Goal: Information Seeking & Learning: Learn about a topic

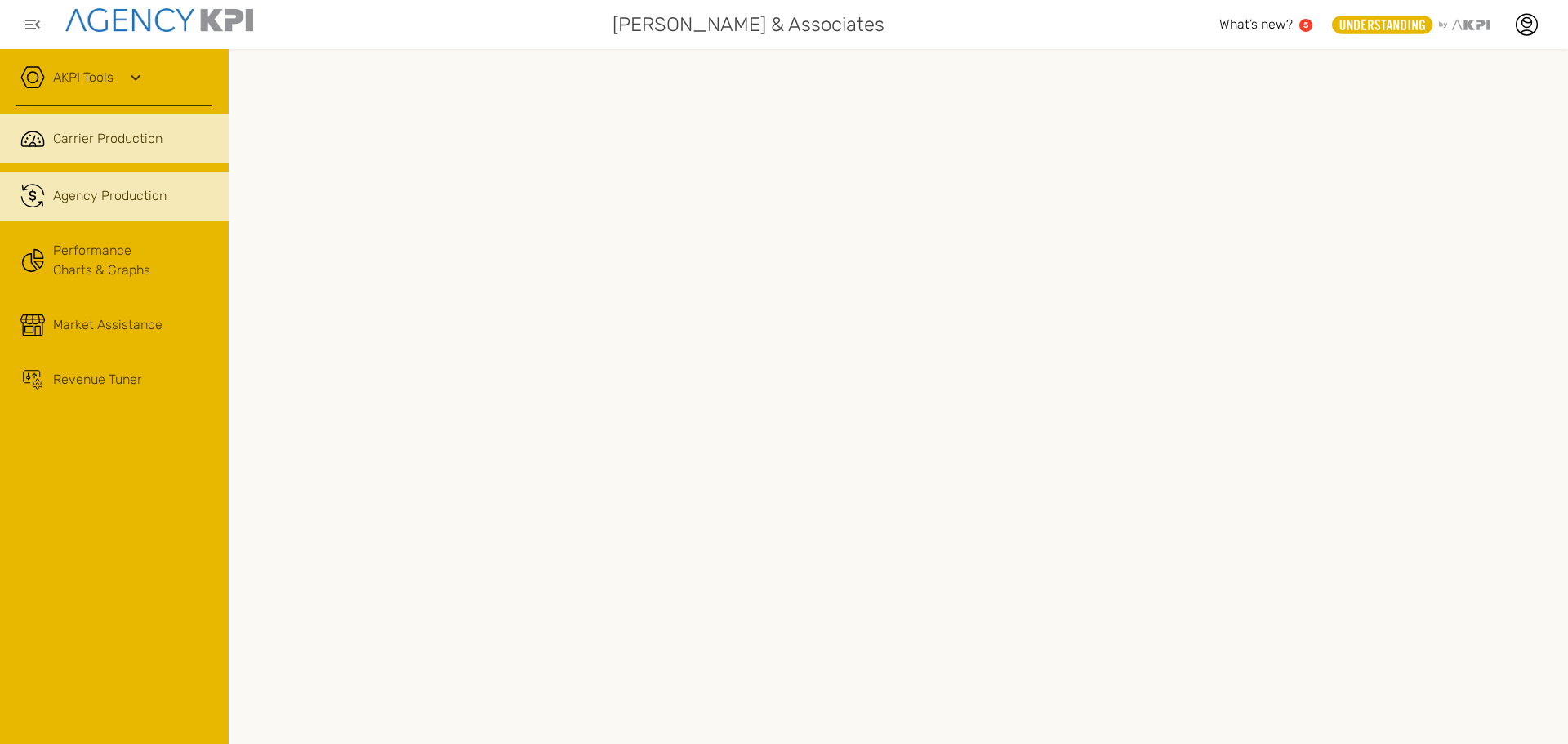
click at [130, 205] on div "Agency Production" at bounding box center [109, 196] width 114 height 19
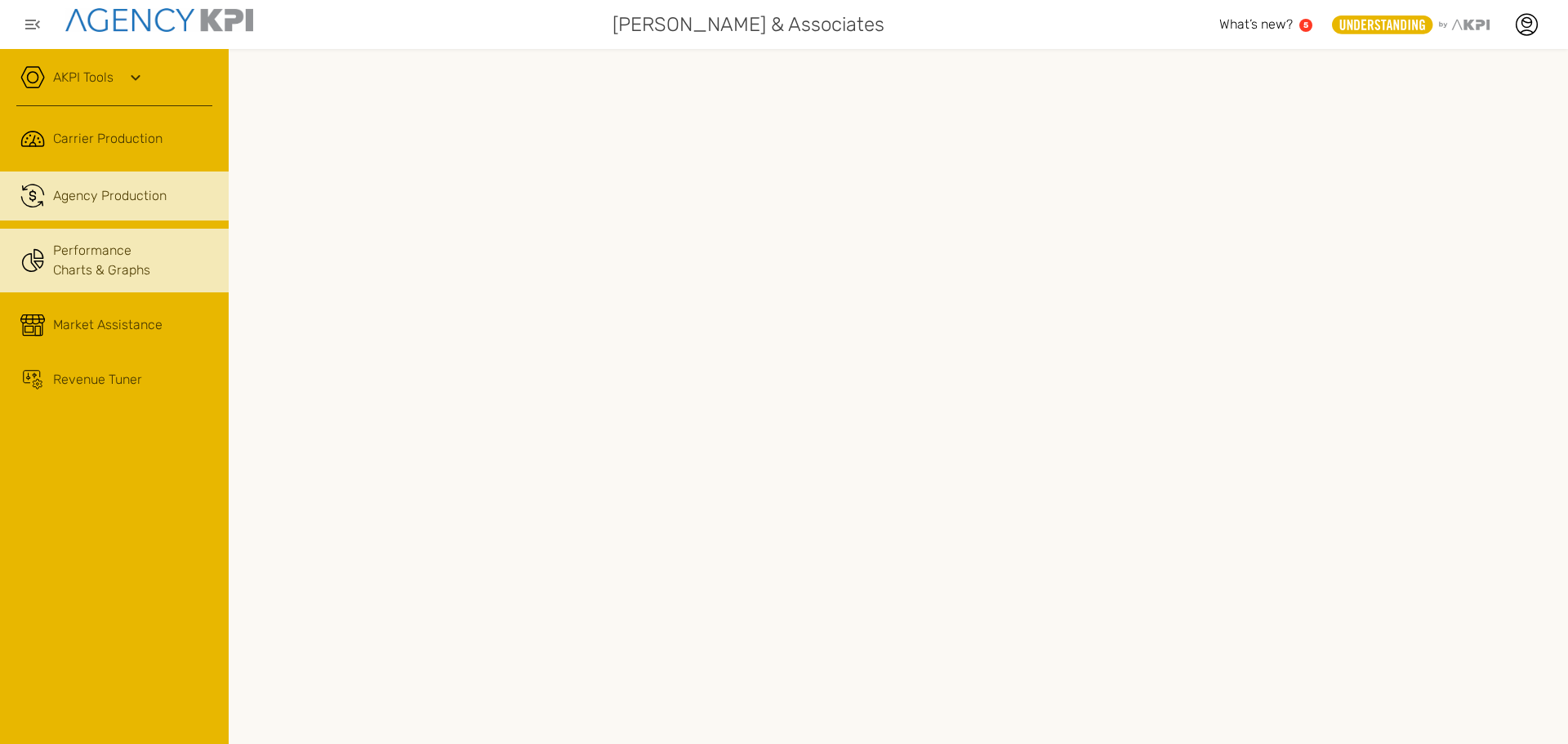
click at [100, 273] on link "Performance Charts & Graphs" at bounding box center [114, 260] width 228 height 63
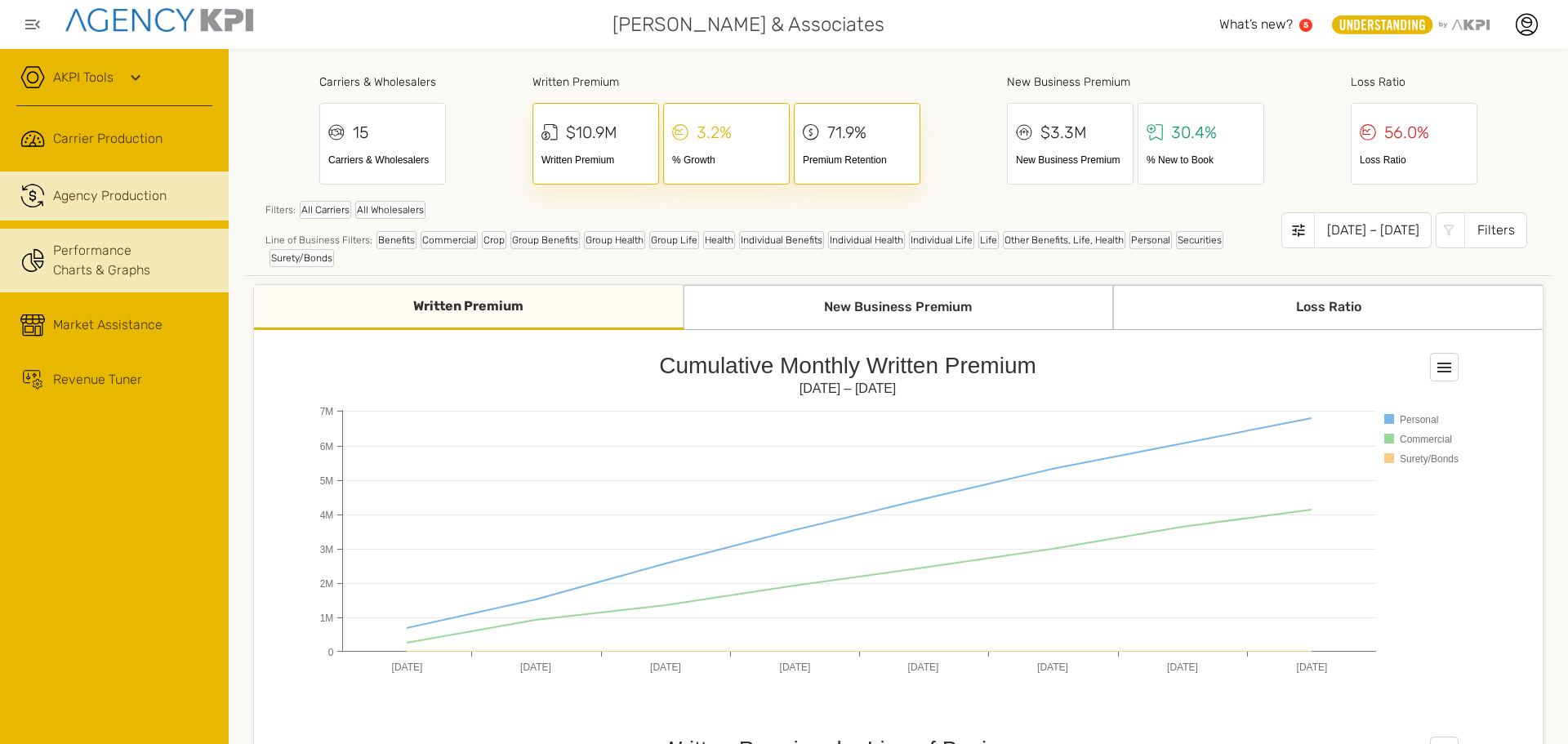
click at [86, 204] on div "Agency Production" at bounding box center [109, 196] width 114 height 19
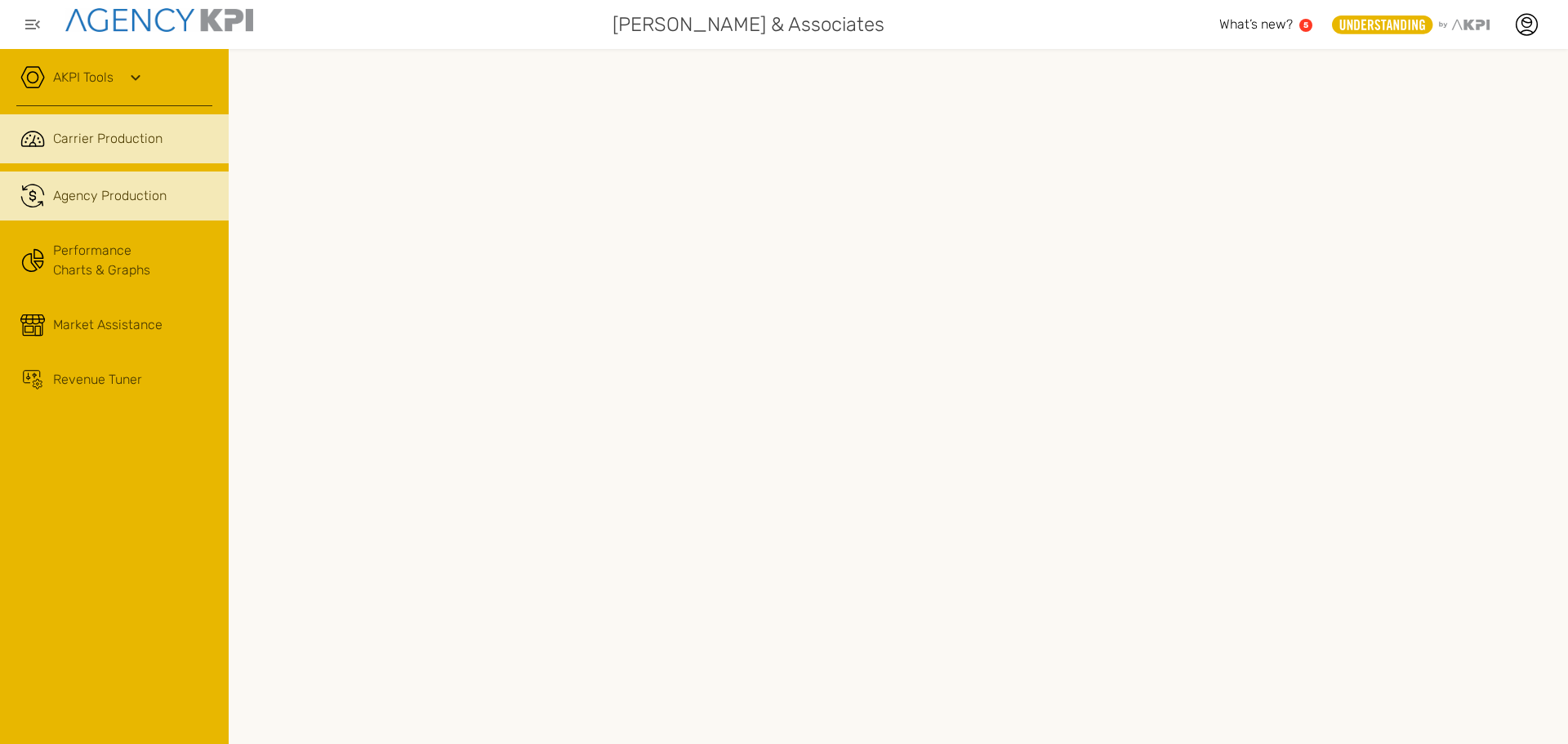
click at [163, 140] on div "Carrier Production" at bounding box center [132, 138] width 160 height 19
